Goal: Information Seeking & Learning: Learn about a topic

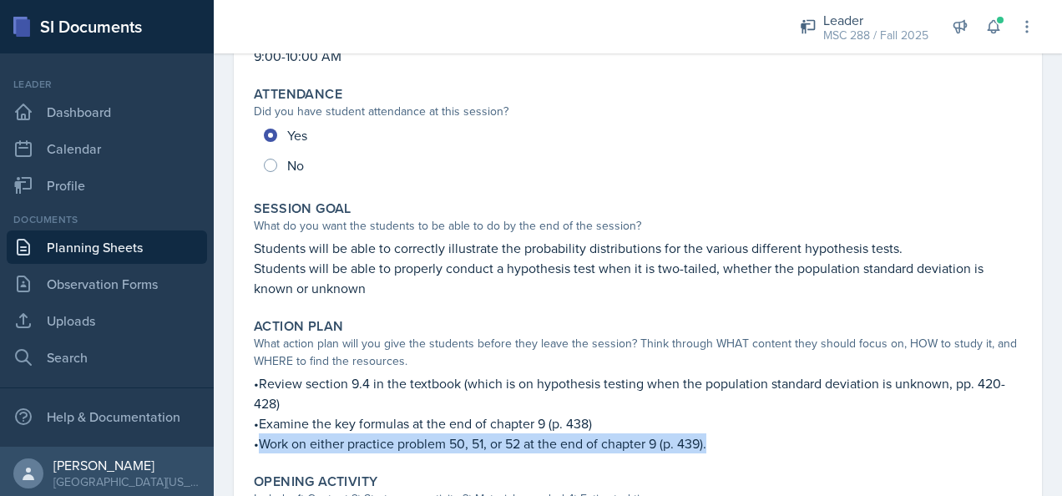
scroll to position [167, 0]
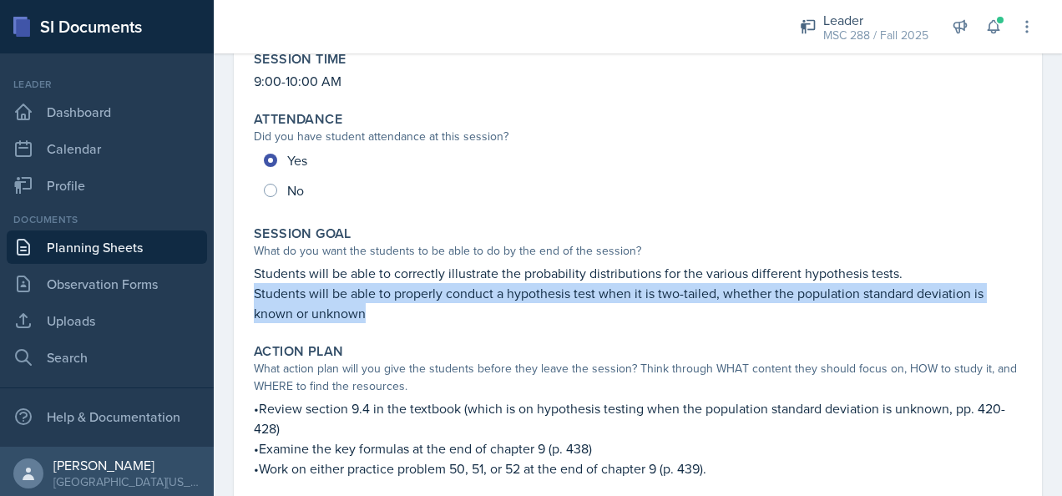
drag, startPoint x: 255, startPoint y: 294, endPoint x: 369, endPoint y: 312, distance: 115.8
click at [369, 312] on p "Students will be able to properly conduct a hypothesis test when it is two-tail…" at bounding box center [638, 303] width 768 height 40
copy p "Students will be able to properly conduct a hypothesis test when it is two-tail…"
click at [86, 243] on link "Planning Sheets" at bounding box center [107, 246] width 200 height 33
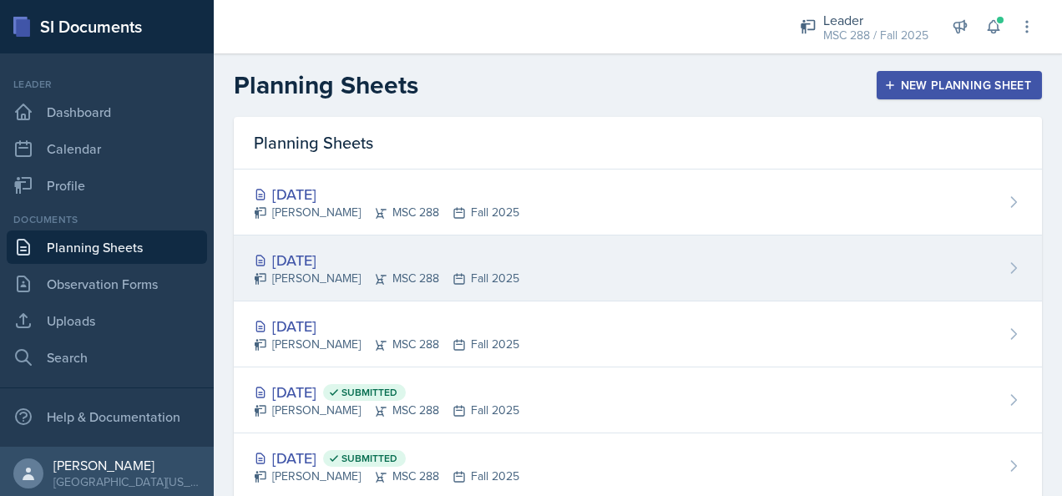
click at [315, 257] on div "[DATE]" at bounding box center [386, 260] width 265 height 23
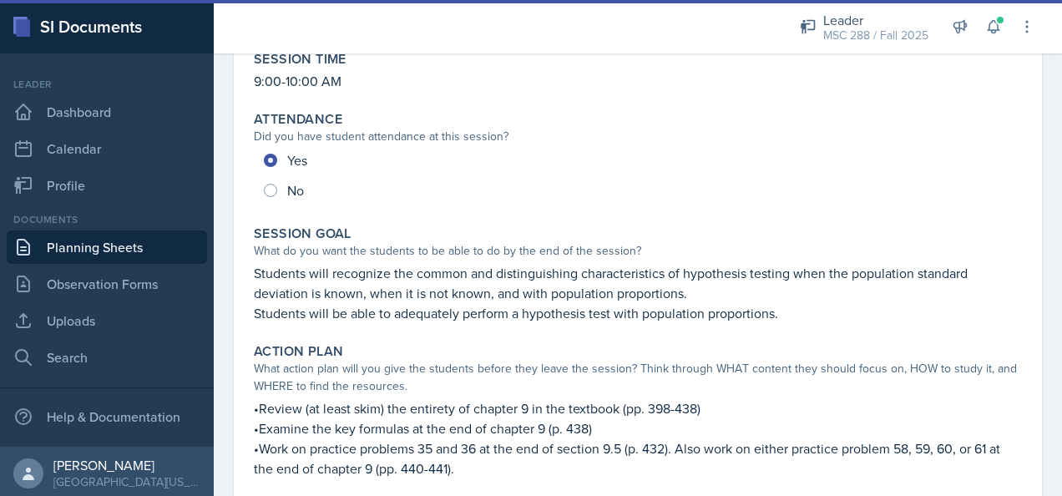
scroll to position [250, 0]
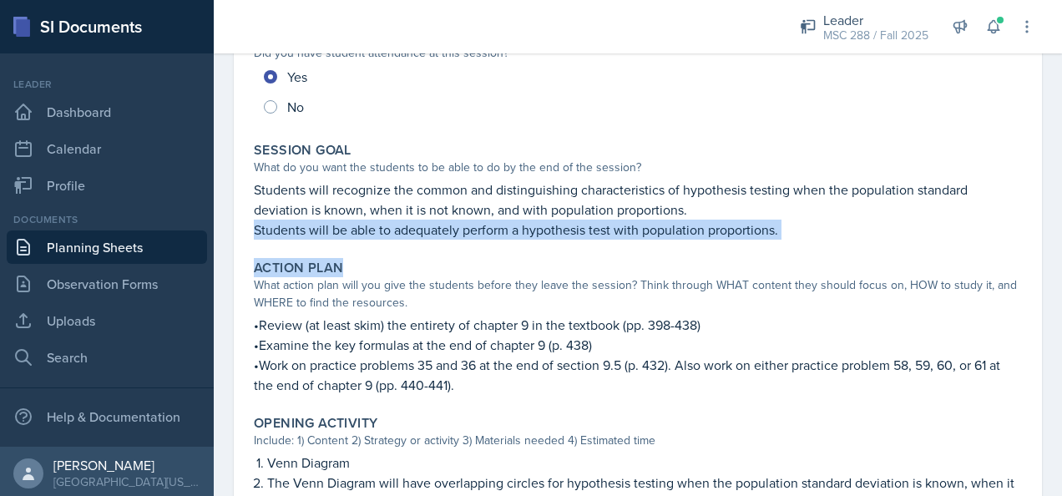
drag, startPoint x: 255, startPoint y: 229, endPoint x: 856, endPoint y: 246, distance: 602.1
drag, startPoint x: 856, startPoint y: 246, endPoint x: 813, endPoint y: 239, distance: 44.1
click at [816, 239] on div "Session Goal What do you want the students to be able to do by the end of the s…" at bounding box center [637, 190] width 781 height 111
click at [775, 228] on p "Students will be able to adequately perform a hypothesis test with population p…" at bounding box center [638, 230] width 768 height 20
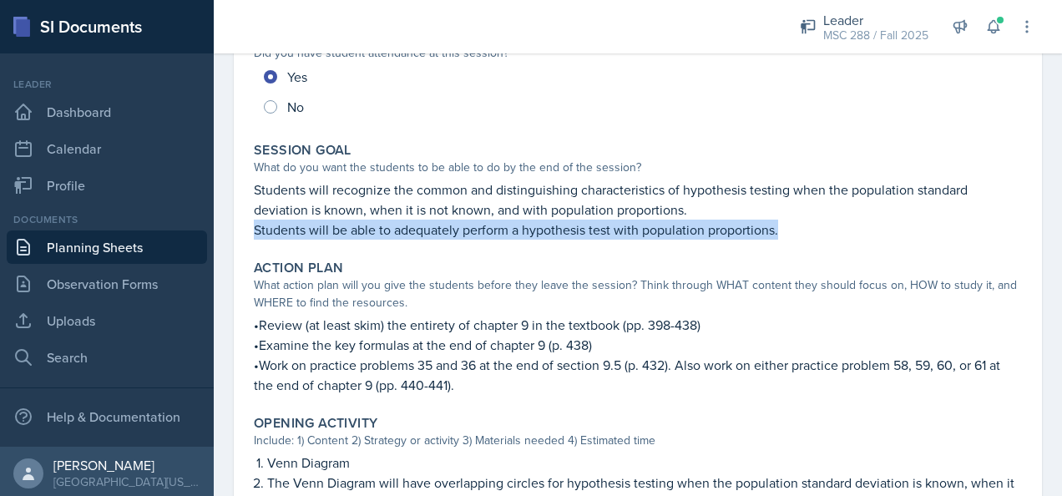
drag, startPoint x: 778, startPoint y: 228, endPoint x: 252, endPoint y: 234, distance: 525.9
click at [252, 234] on div "Session Goal What do you want the students to be able to do by the end of the s…" at bounding box center [637, 190] width 781 height 111
copy p "Students will be able to adequately perform a hypothesis test with population p…"
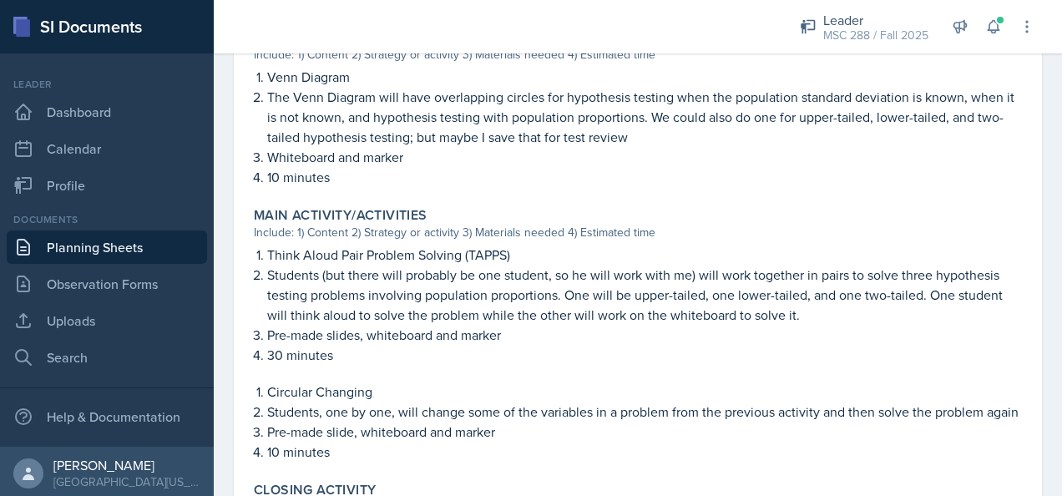
scroll to position [668, 0]
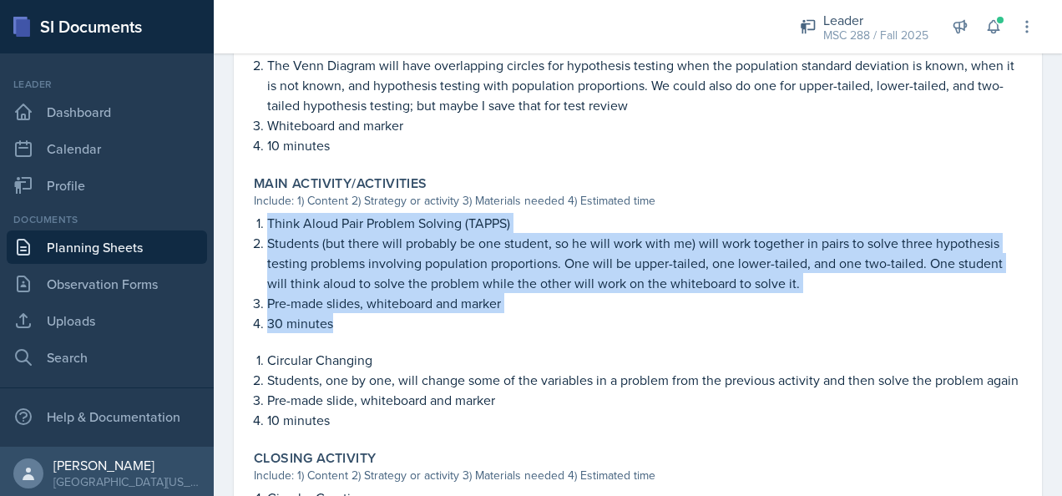
drag, startPoint x: 268, startPoint y: 219, endPoint x: 536, endPoint y: 317, distance: 285.5
click at [536, 317] on ol "Think Aloud Pair Problem Solving (TAPPS) Students (but there will probably be o…" at bounding box center [644, 273] width 755 height 120
copy ol "Think Aloud Pair Problem Solving (TAPPS) Students (but there will probably be o…"
click at [95, 245] on link "Planning Sheets" at bounding box center [107, 246] width 200 height 33
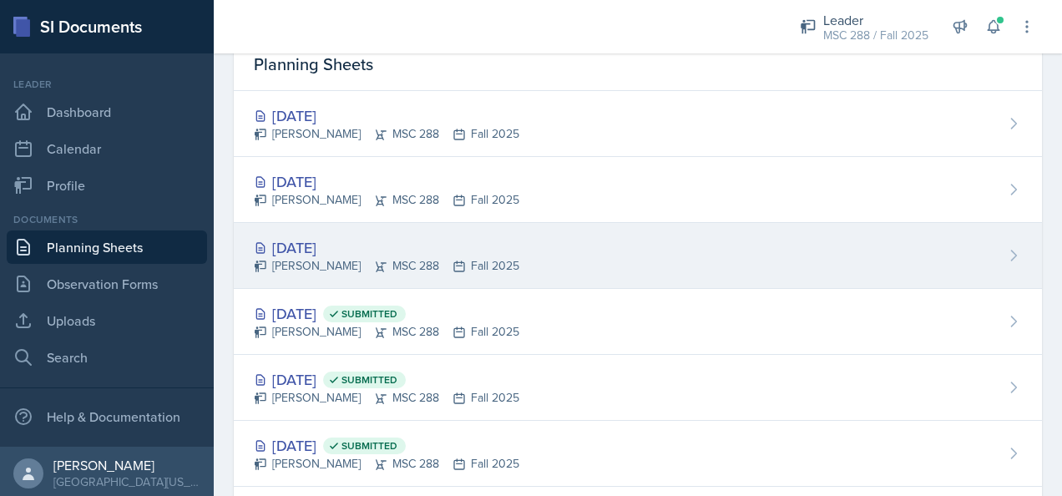
scroll to position [101, 0]
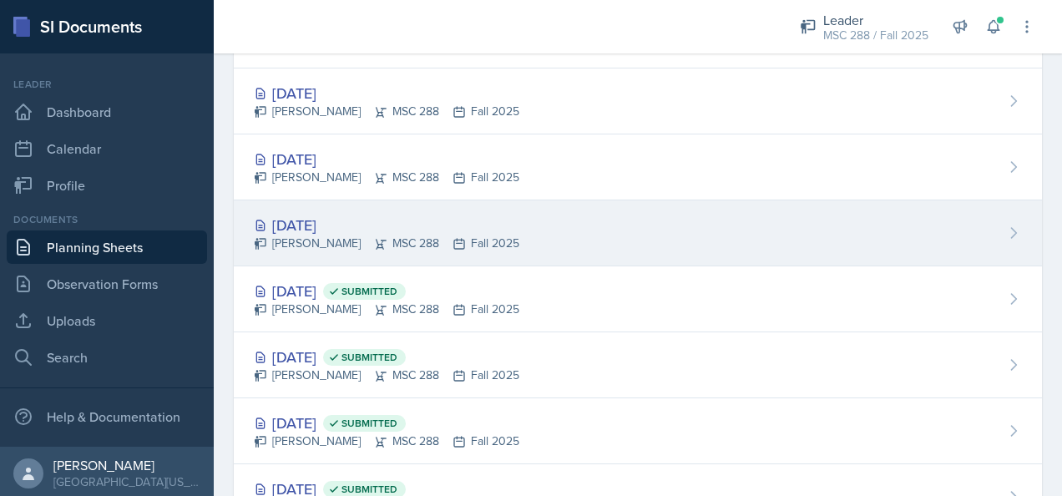
click at [337, 302] on div "[PERSON_NAME] MSC 288 Fall 2025" at bounding box center [386, 310] width 265 height 18
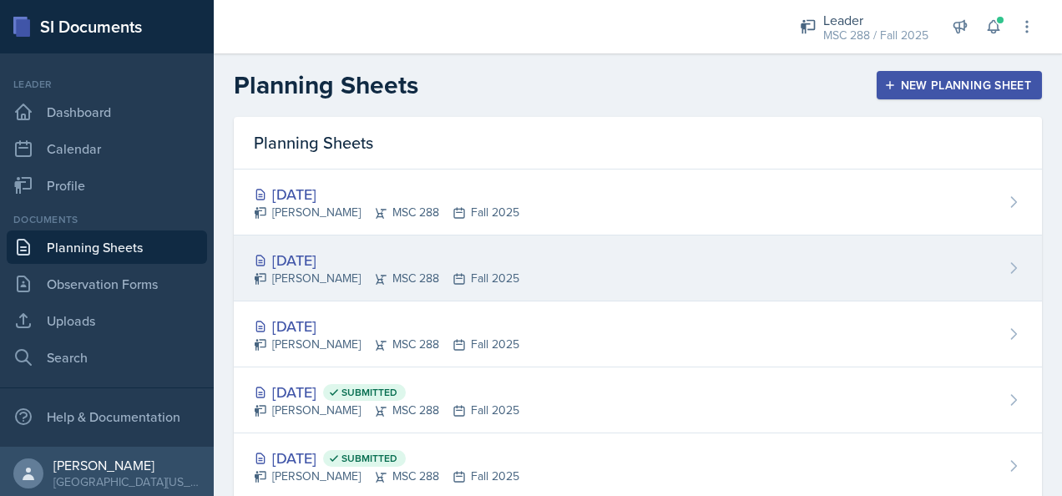
click at [322, 260] on div "[DATE]" at bounding box center [386, 260] width 265 height 23
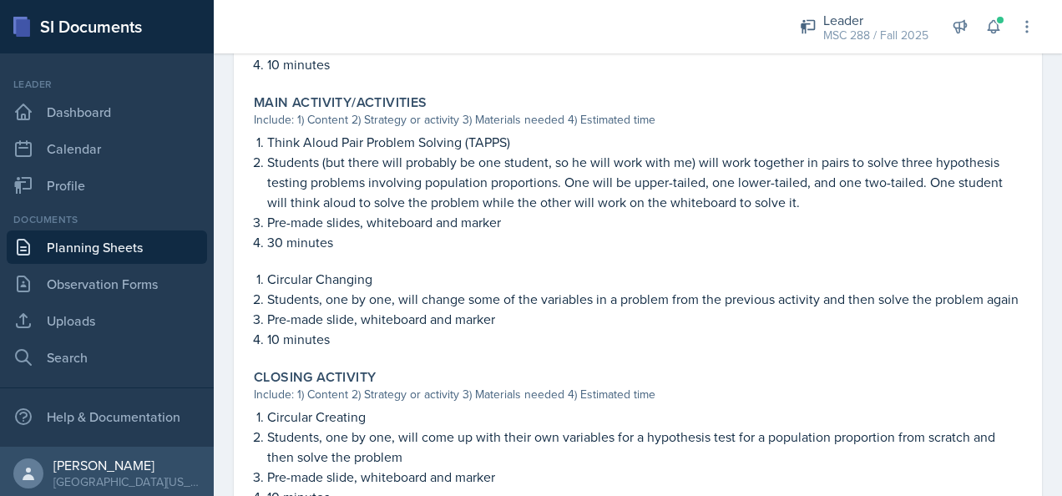
scroll to position [751, 0]
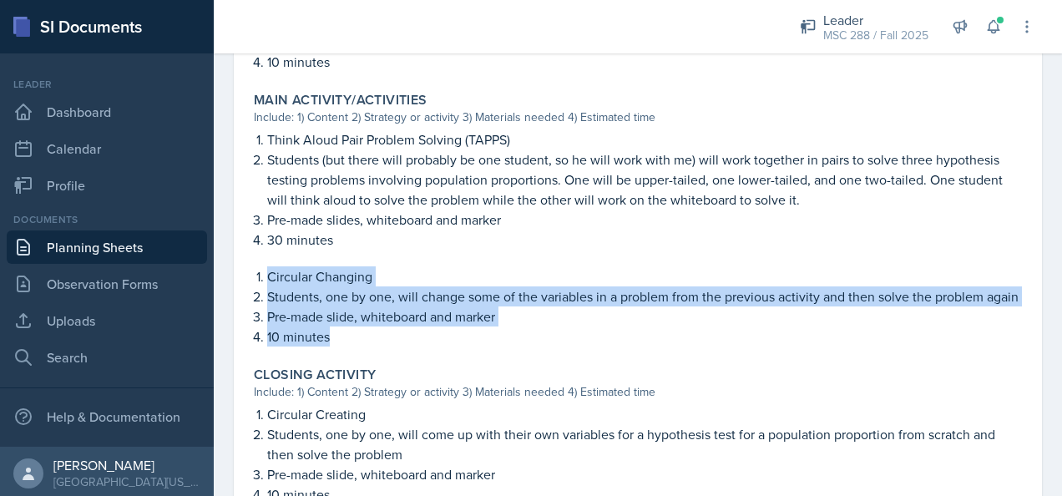
drag, startPoint x: 270, startPoint y: 273, endPoint x: 373, endPoint y: 346, distance: 126.4
click at [373, 346] on ol "Circular Changing Students, one by one, will change some of the variables in a …" at bounding box center [644, 306] width 755 height 80
copy ol "Circular Changing Students, one by one, will change some of the variables in a …"
click at [87, 242] on link "Planning Sheets" at bounding box center [107, 246] width 200 height 33
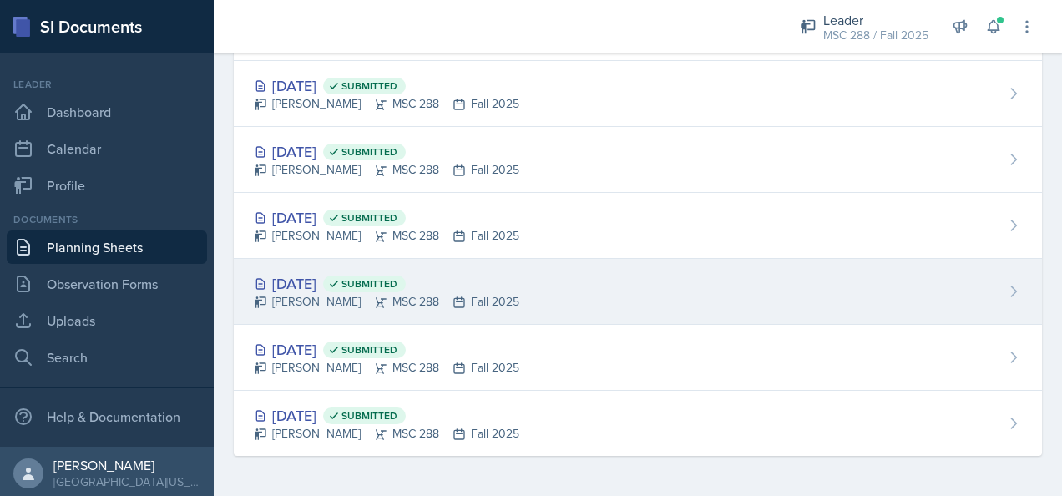
scroll to position [435, 0]
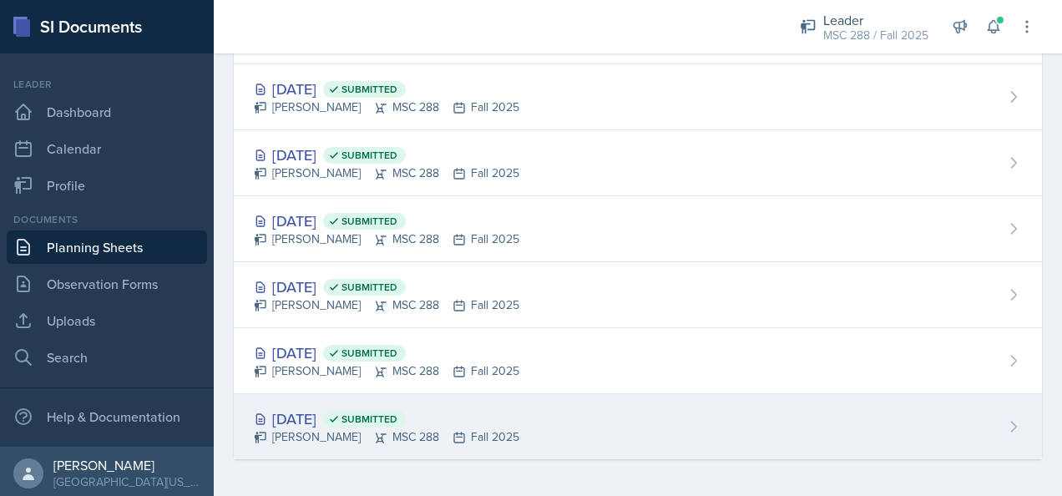
click at [313, 411] on div "[DATE] Submitted" at bounding box center [386, 418] width 265 height 23
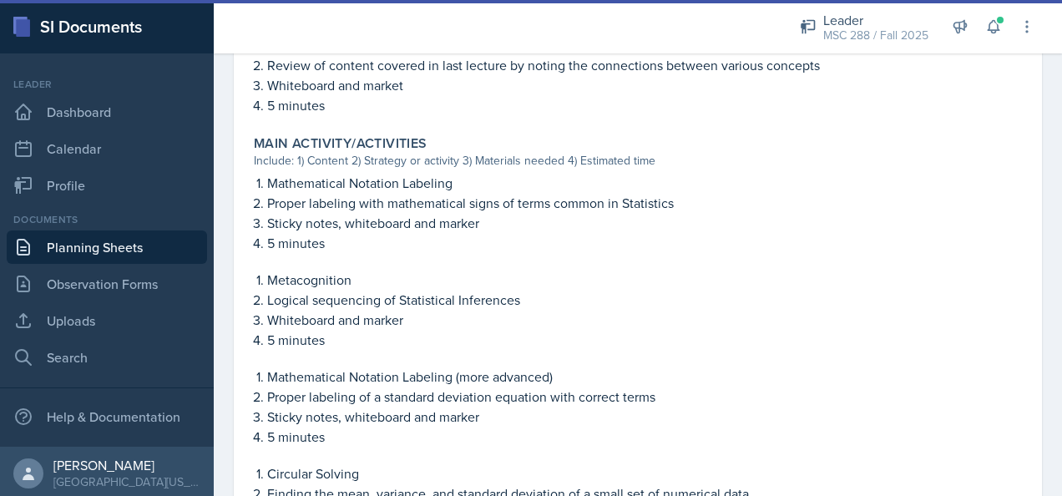
scroll to position [501, 0]
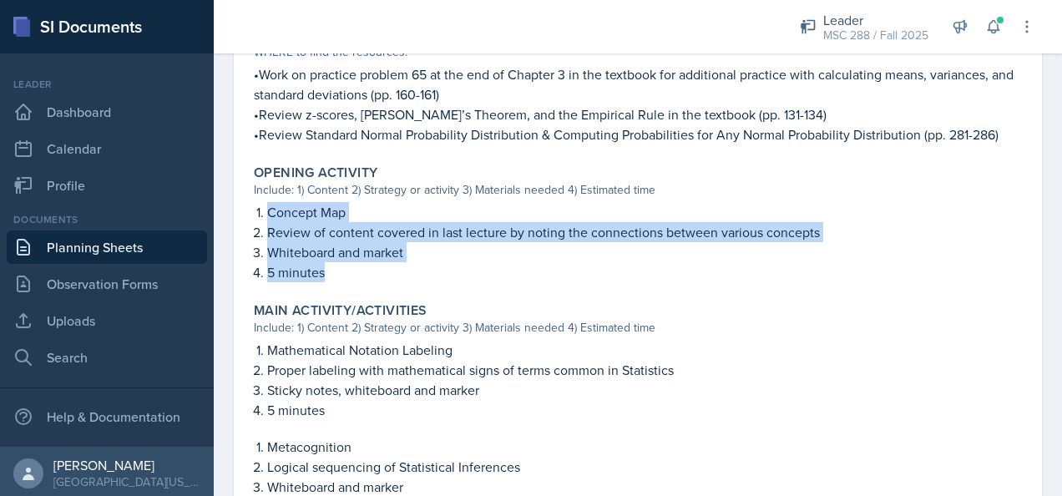
drag, startPoint x: 266, startPoint y: 212, endPoint x: 386, endPoint y: 262, distance: 129.4
click at [386, 262] on ol "Concept Map Review of content covered in last lecture by noting the connections…" at bounding box center [644, 242] width 755 height 80
copy ol "Concept Map Review of content covered in last lecture by noting the connections…"
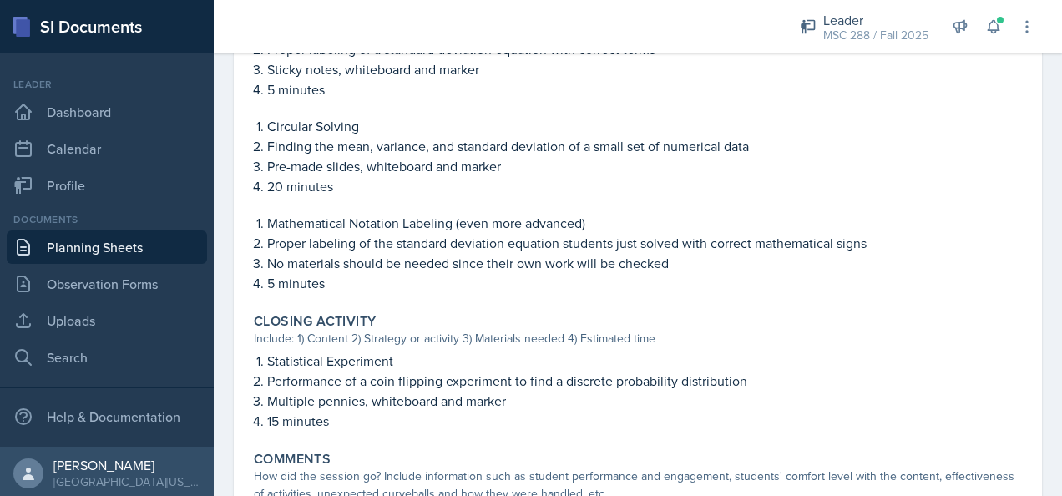
scroll to position [1002, 0]
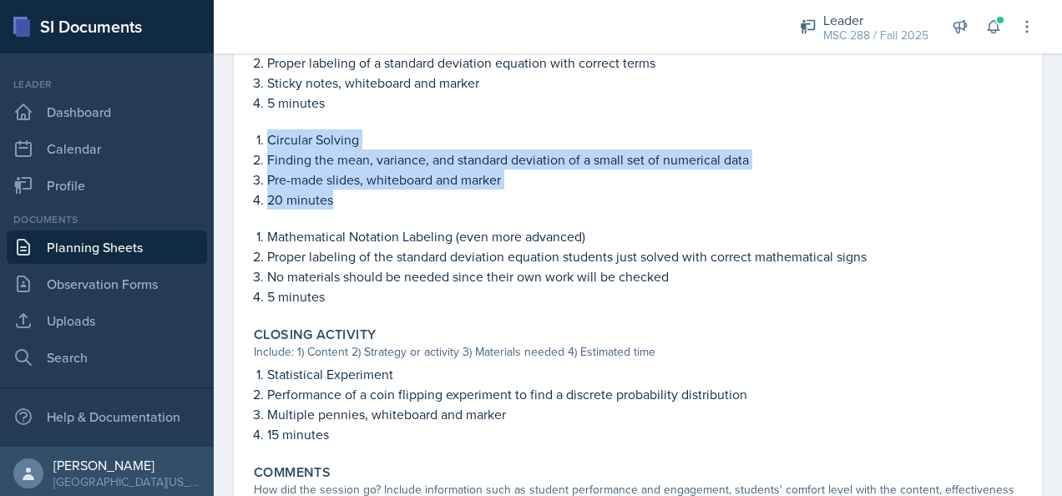
drag, startPoint x: 269, startPoint y: 134, endPoint x: 355, endPoint y: 194, distance: 104.4
click at [355, 194] on ol "Circular Solving Finding the mean, variance, and standard deviation of a small …" at bounding box center [644, 169] width 755 height 80
copy ol "Circular Solving Finding the mean, variance, and standard deviation of a small …"
click at [180, 242] on link "Planning Sheets" at bounding box center [107, 246] width 200 height 33
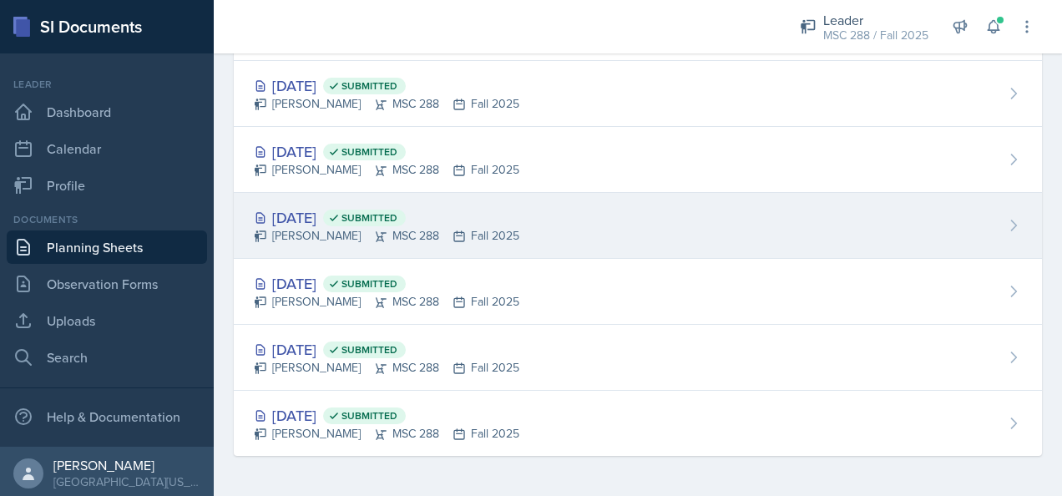
scroll to position [435, 0]
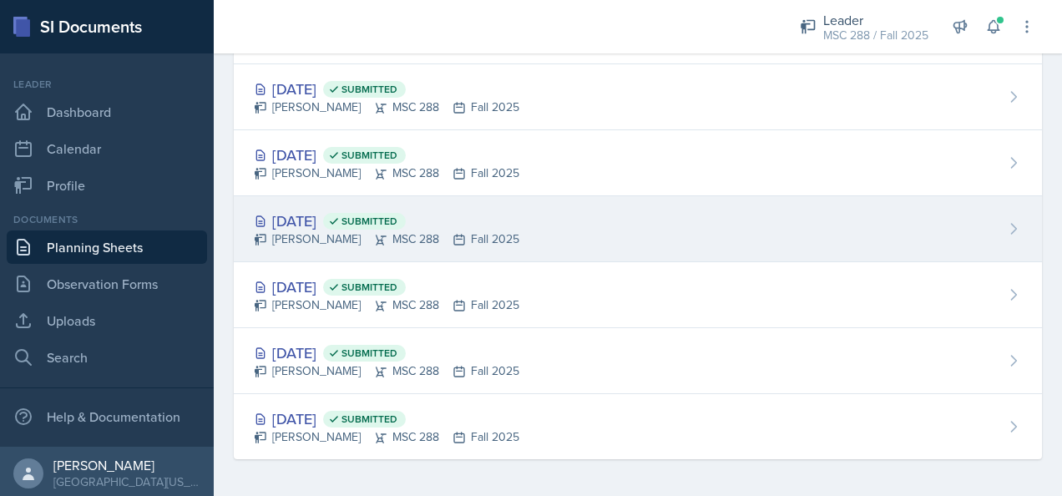
click at [313, 225] on div "[DATE] Submitted" at bounding box center [386, 221] width 265 height 23
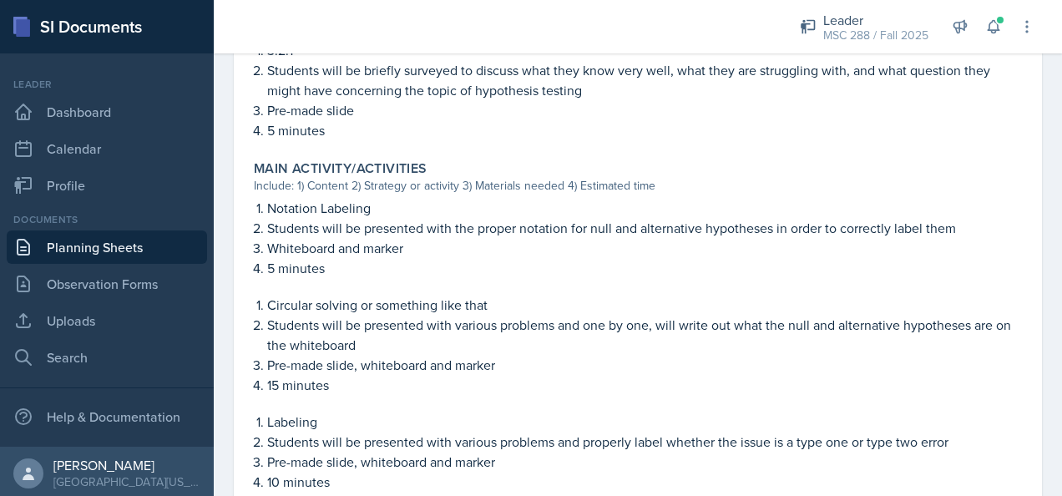
scroll to position [584, 0]
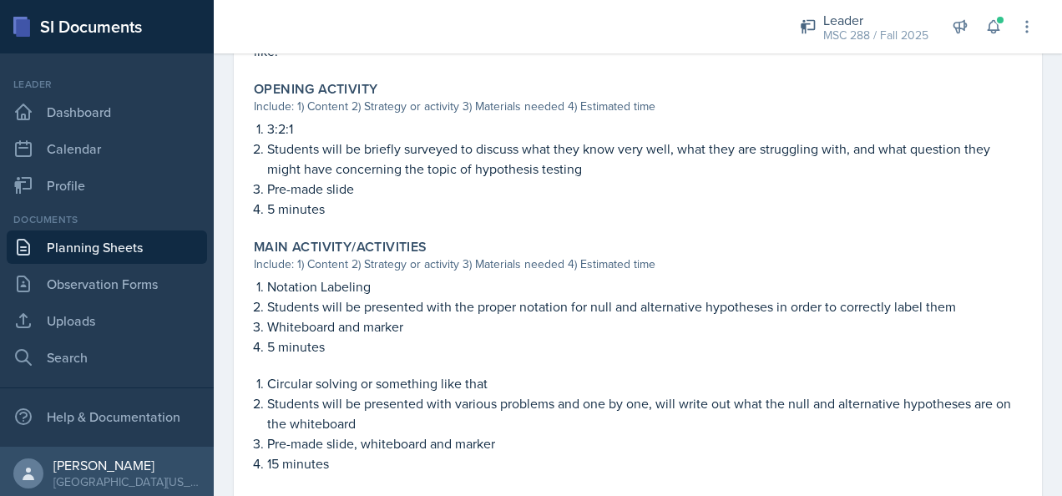
click at [134, 245] on link "Planning Sheets" at bounding box center [107, 246] width 200 height 33
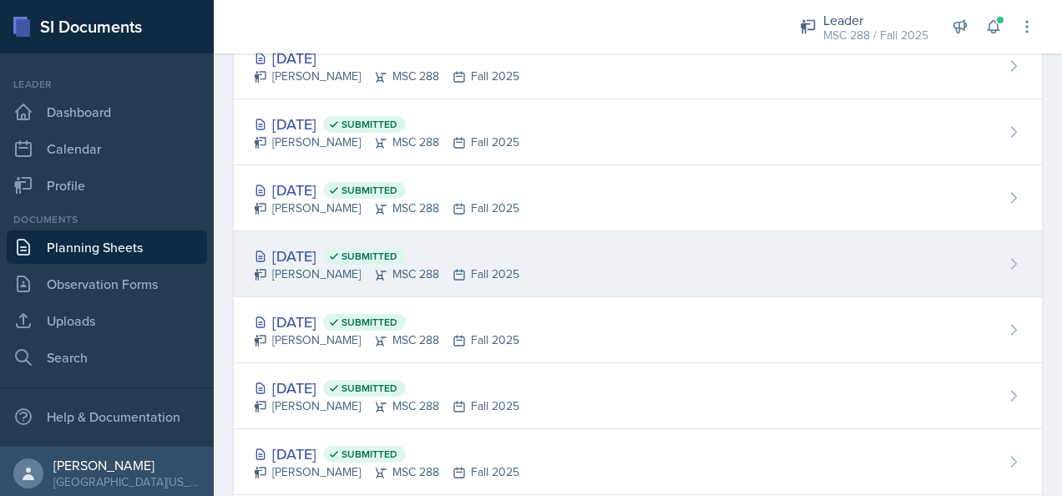
scroll to position [435, 0]
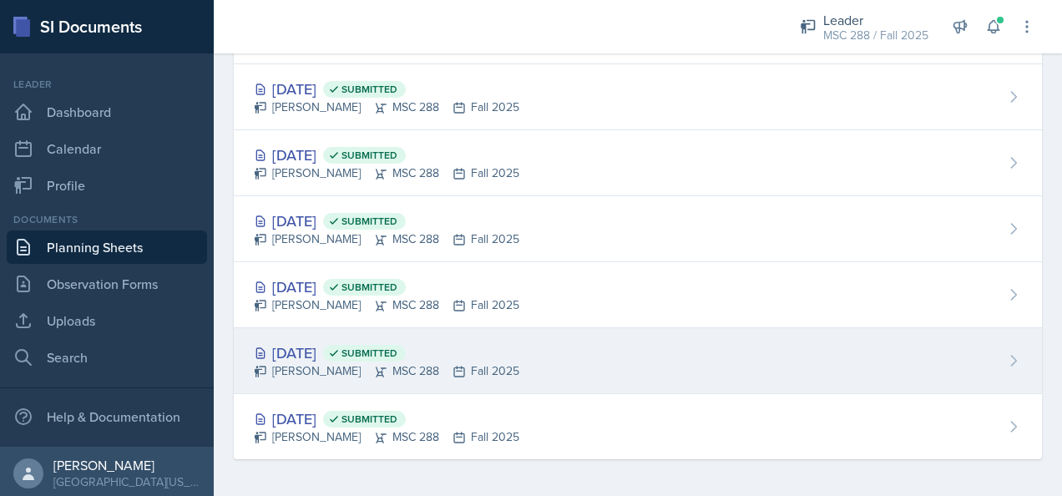
click at [311, 352] on div "[DATE] Submitted" at bounding box center [386, 352] width 265 height 23
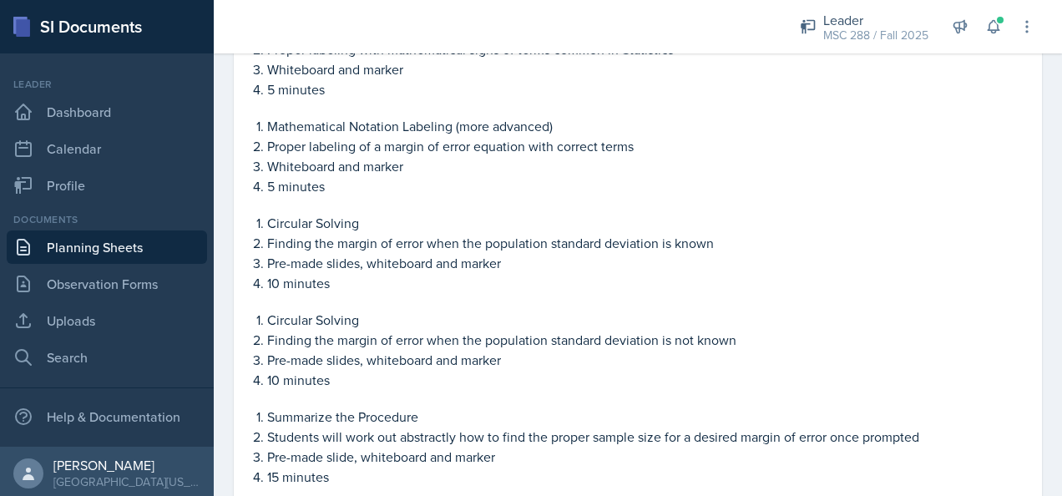
scroll to position [835, 0]
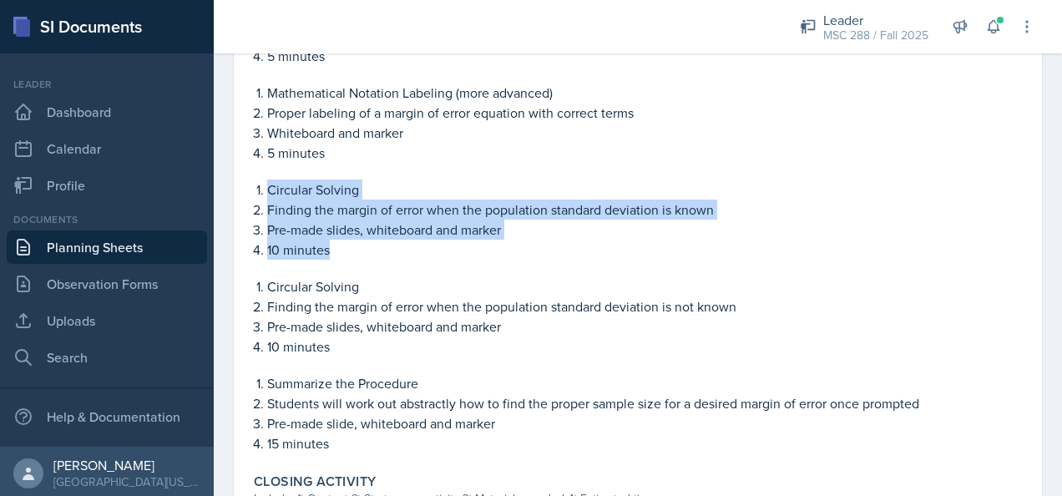
drag, startPoint x: 267, startPoint y: 187, endPoint x: 359, endPoint y: 245, distance: 108.8
click at [359, 245] on ol "Circular Solving Finding the margin of error when the population standard devia…" at bounding box center [644, 219] width 755 height 80
copy ol "Circular Solving Finding the margin of error when the population standard devia…"
